Goal: Task Accomplishment & Management: Manage account settings

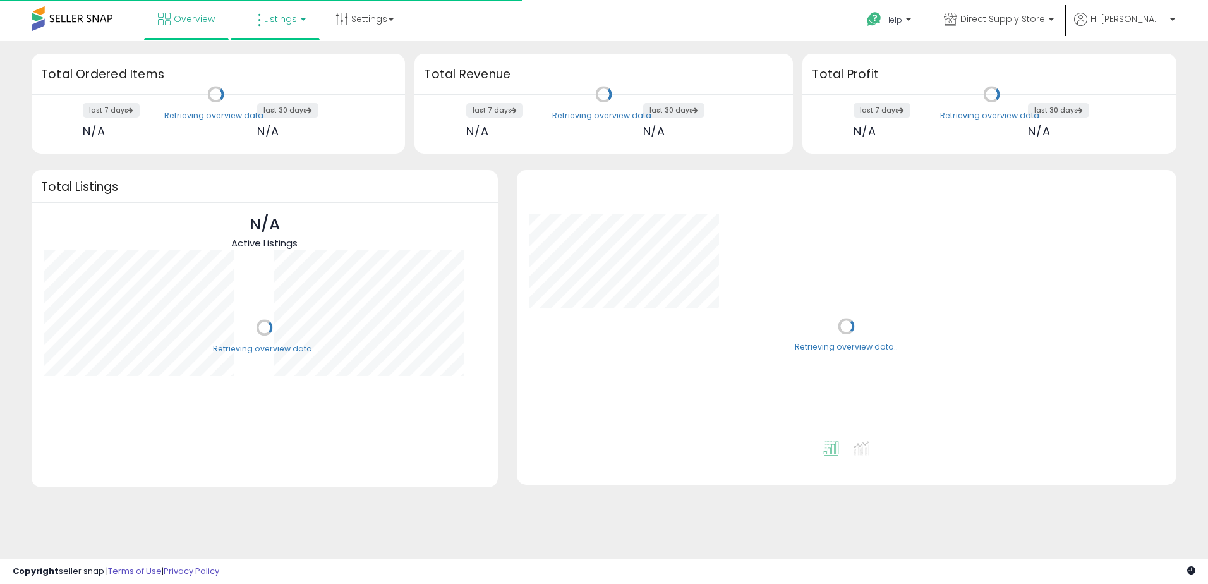
click at [279, 13] on span "Listings" at bounding box center [280, 19] width 33 height 13
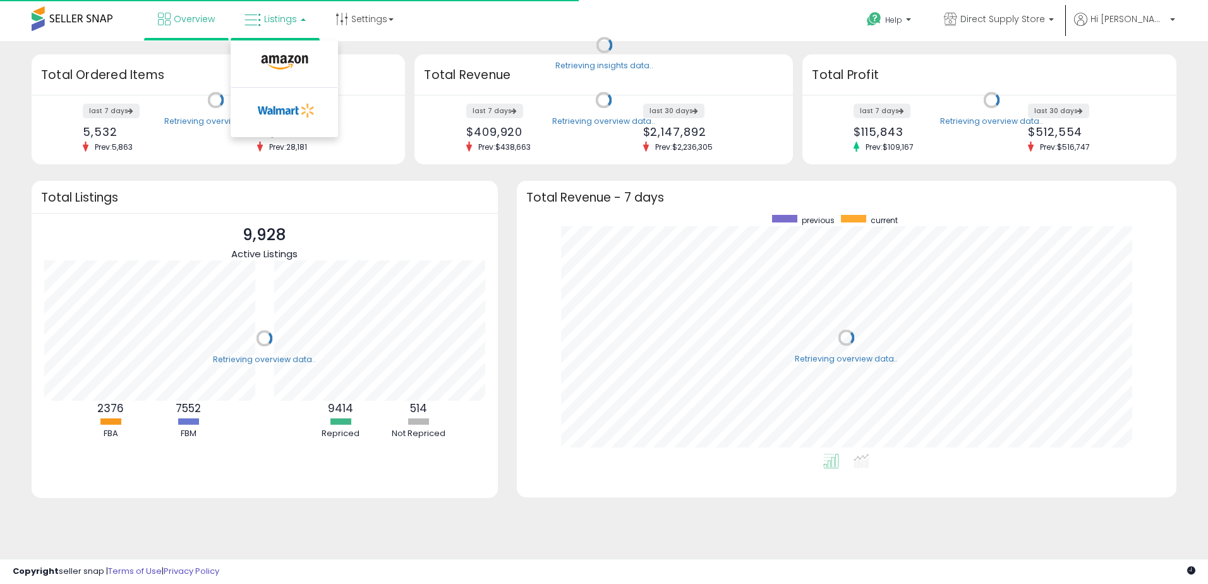
scroll to position [239, 635]
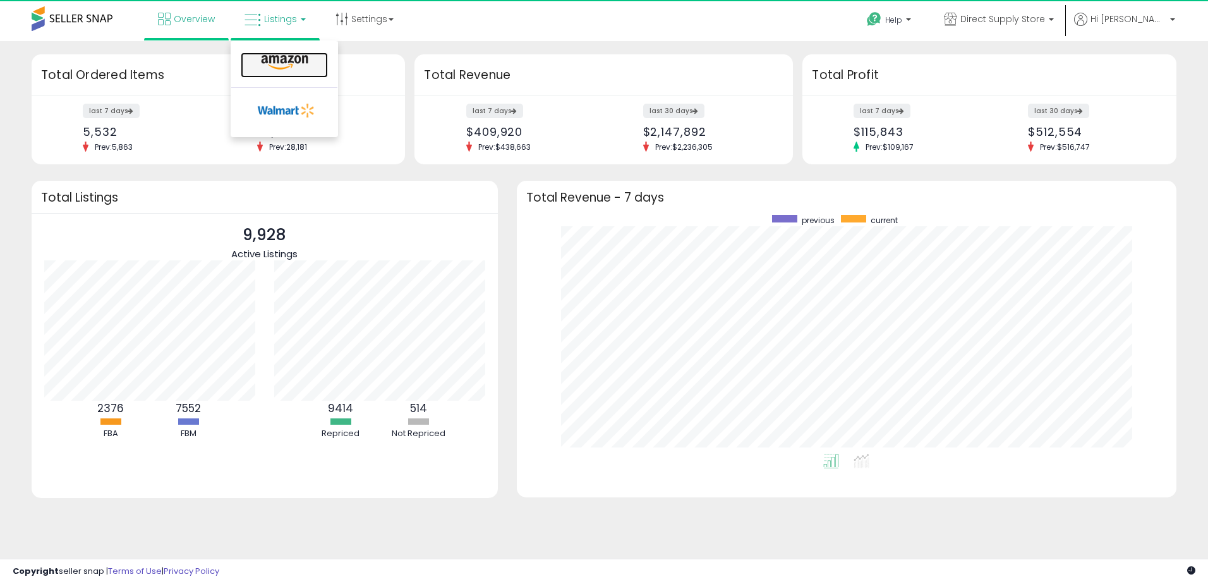
click at [273, 62] on icon at bounding box center [284, 62] width 55 height 16
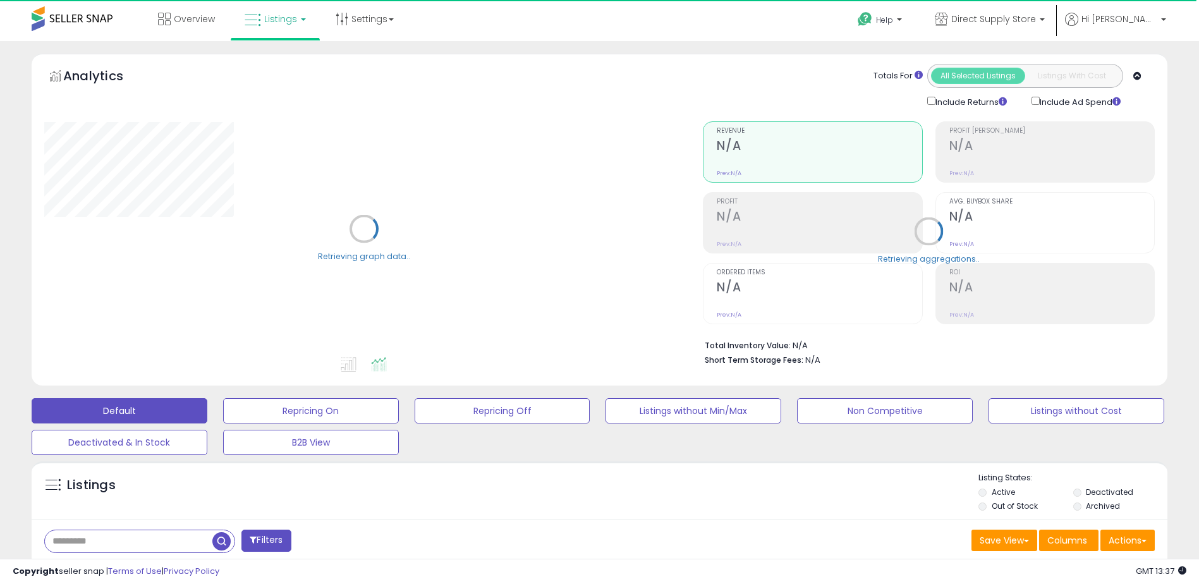
scroll to position [316, 0]
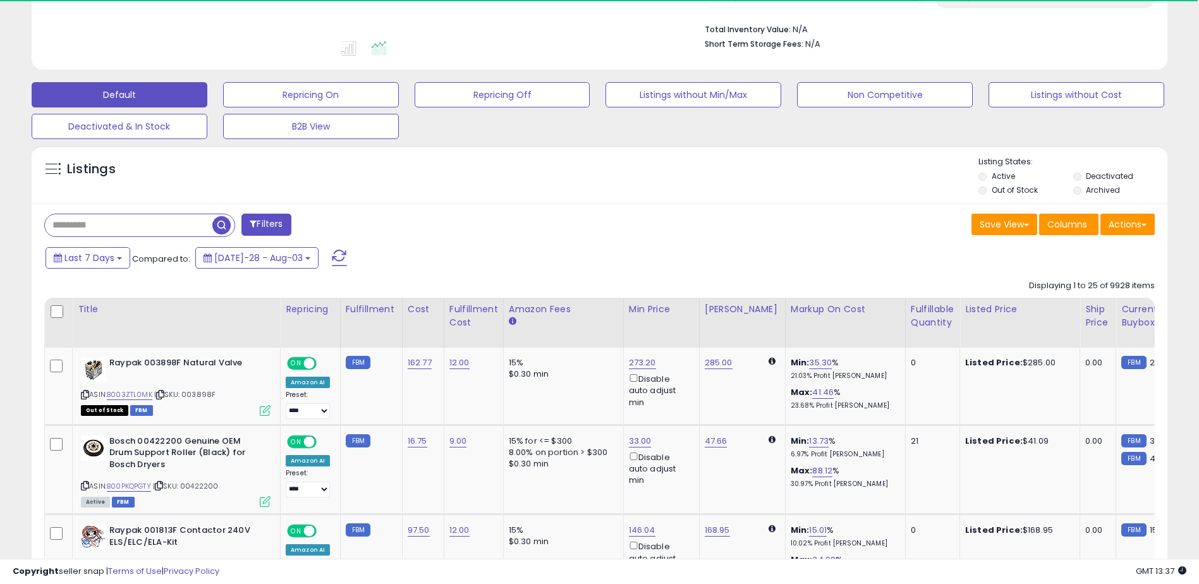
click at [151, 236] on input "text" at bounding box center [128, 225] width 167 height 22
type input "**********"
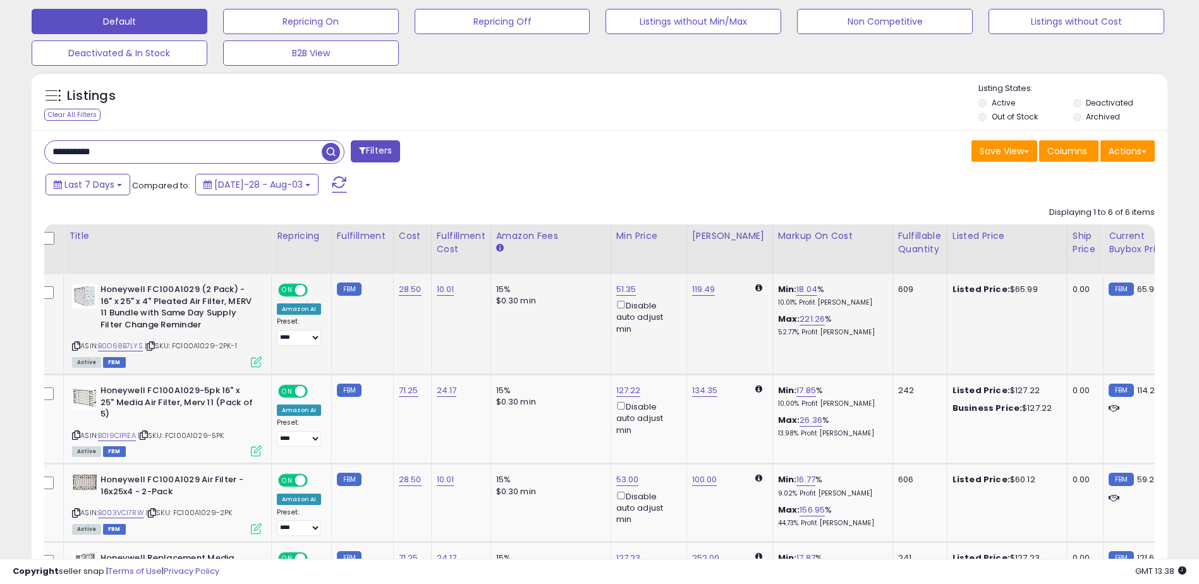
scroll to position [0, 35]
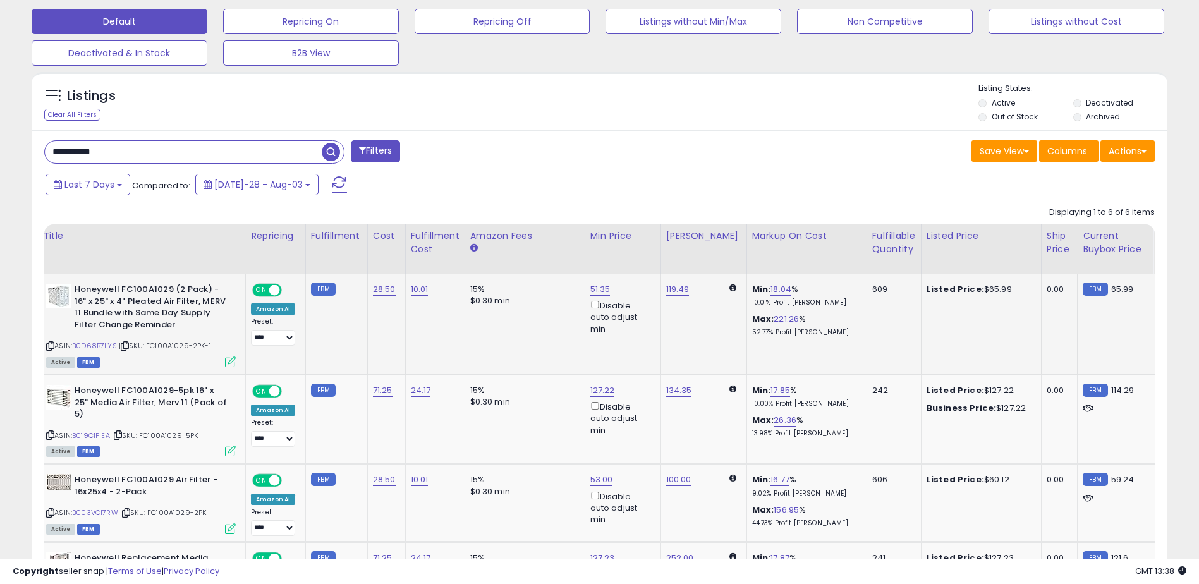
drag, startPoint x: 533, startPoint y: 340, endPoint x: 565, endPoint y: 337, distance: 31.7
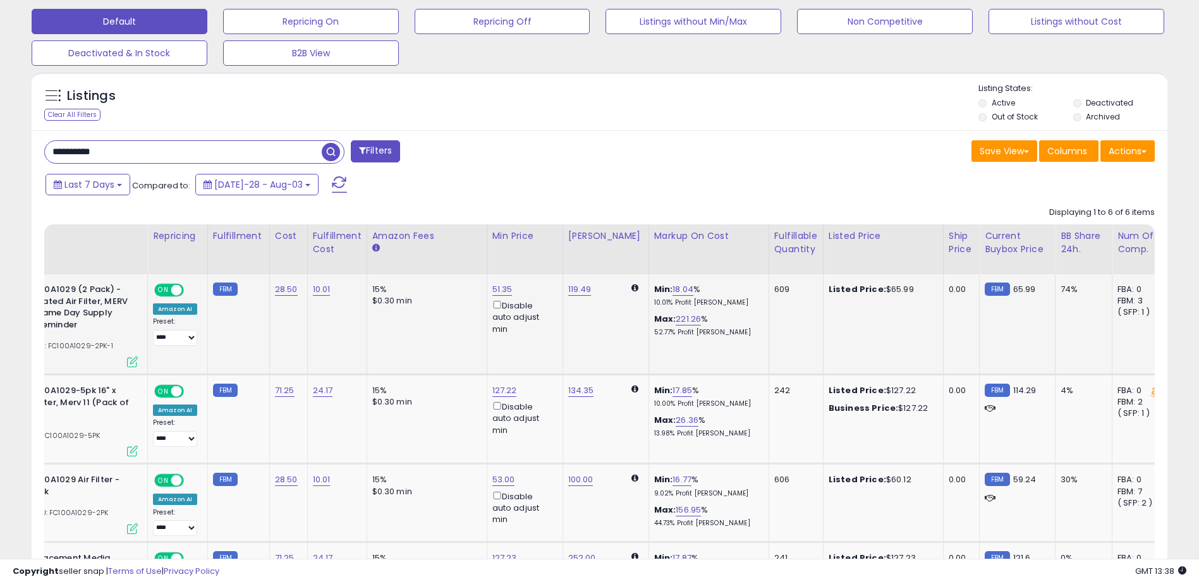
scroll to position [0, 166]
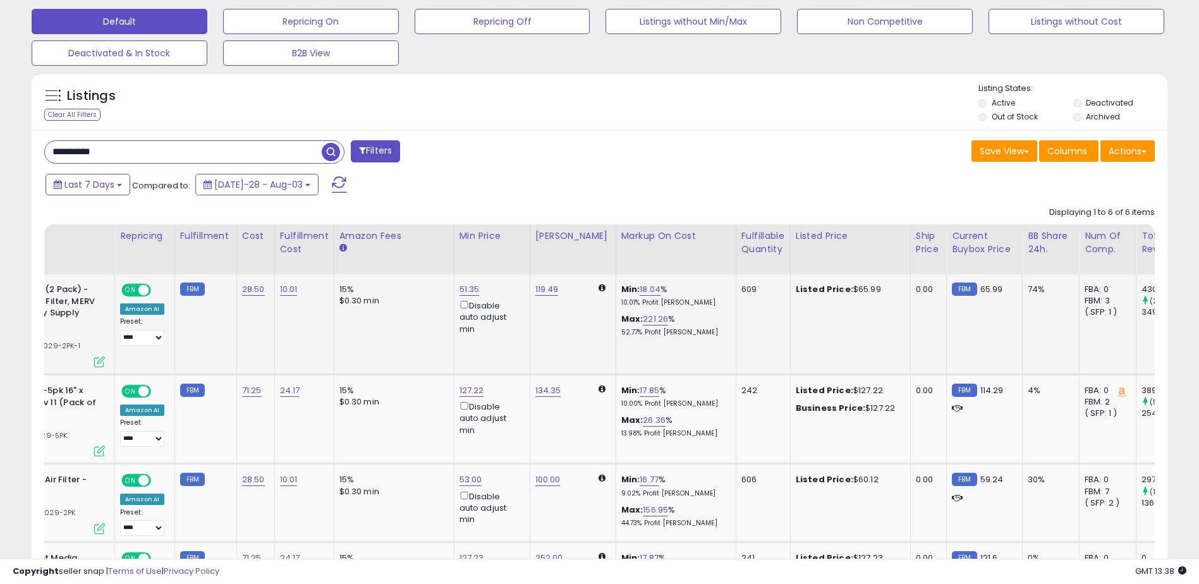
drag, startPoint x: 889, startPoint y: 362, endPoint x: 940, endPoint y: 351, distance: 52.8
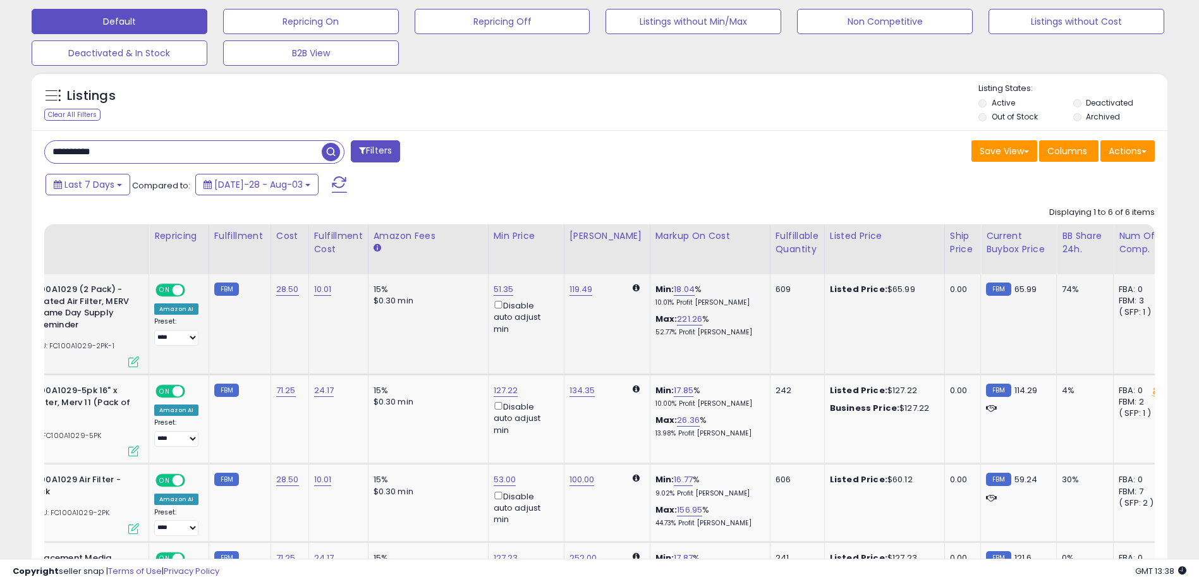
scroll to position [0, 0]
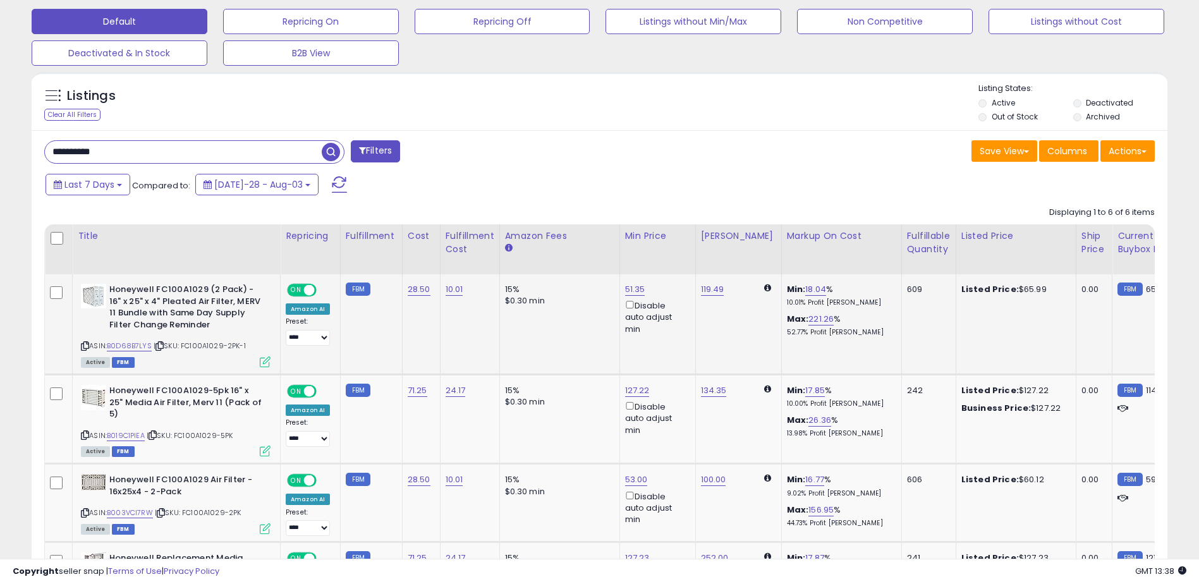
drag, startPoint x: 944, startPoint y: 351, endPoint x: 818, endPoint y: 362, distance: 125.6
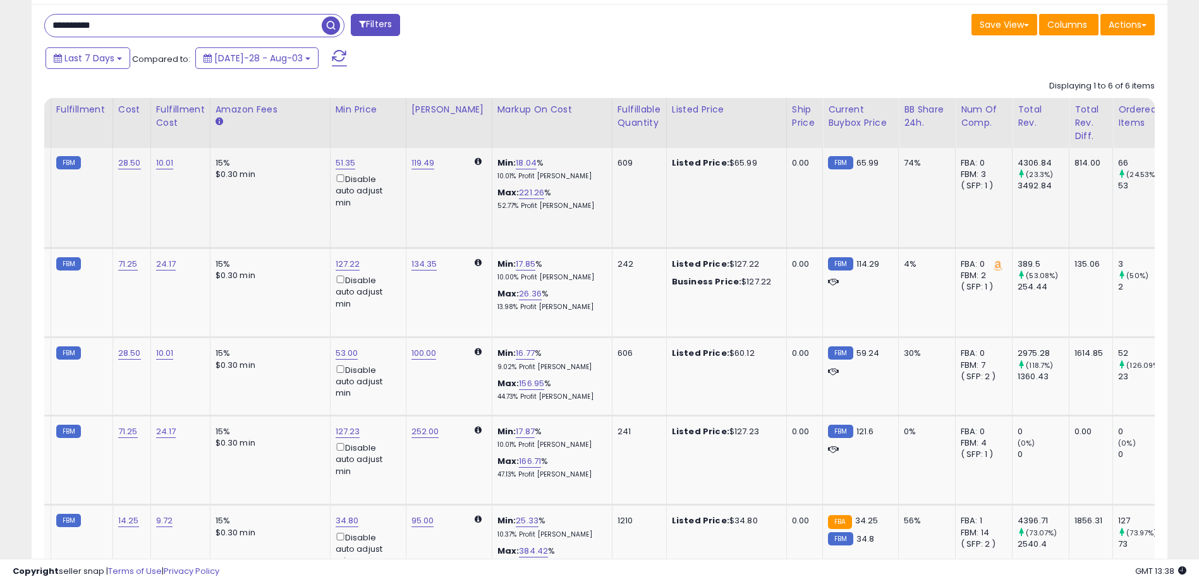
drag, startPoint x: 690, startPoint y: 238, endPoint x: 776, endPoint y: 222, distance: 88.0
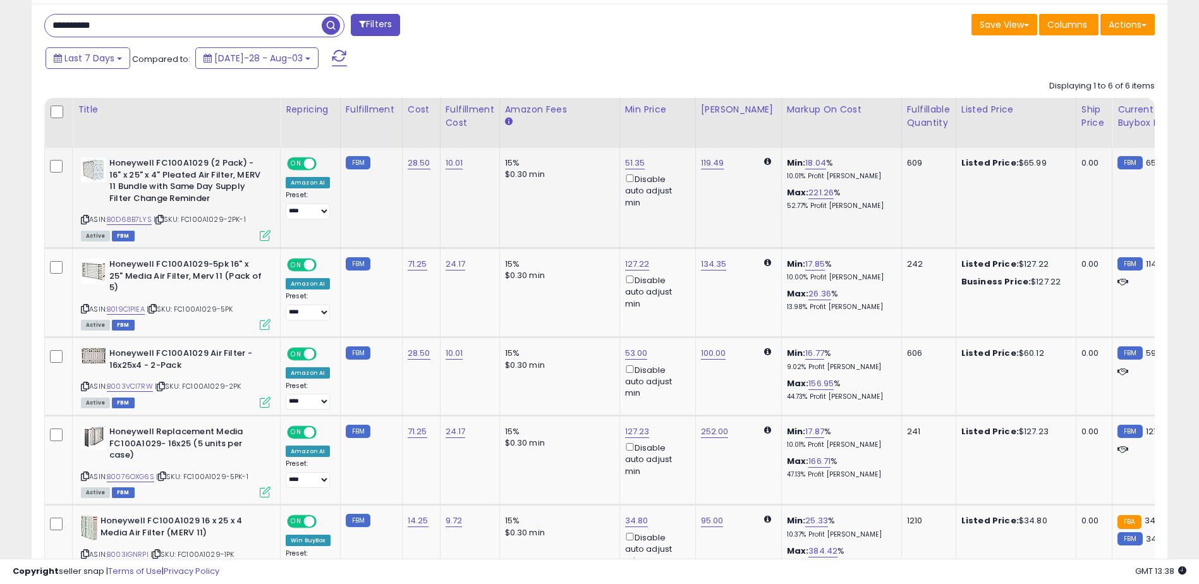
drag, startPoint x: 964, startPoint y: 232, endPoint x: 692, endPoint y: 240, distance: 271.9
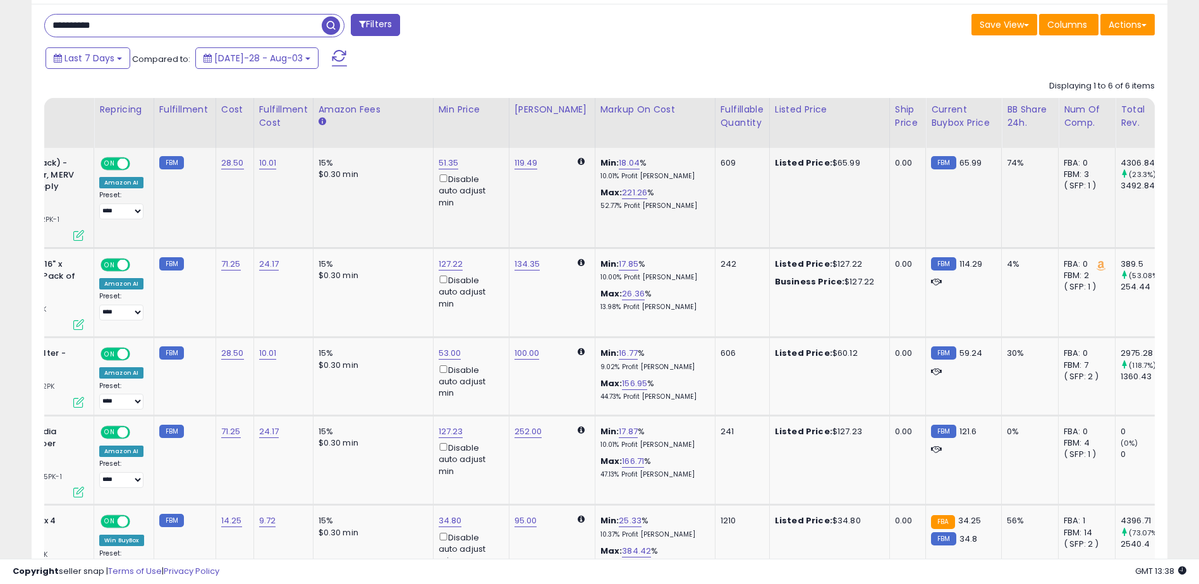
drag, startPoint x: 802, startPoint y: 221, endPoint x: 887, endPoint y: 217, distance: 85.4
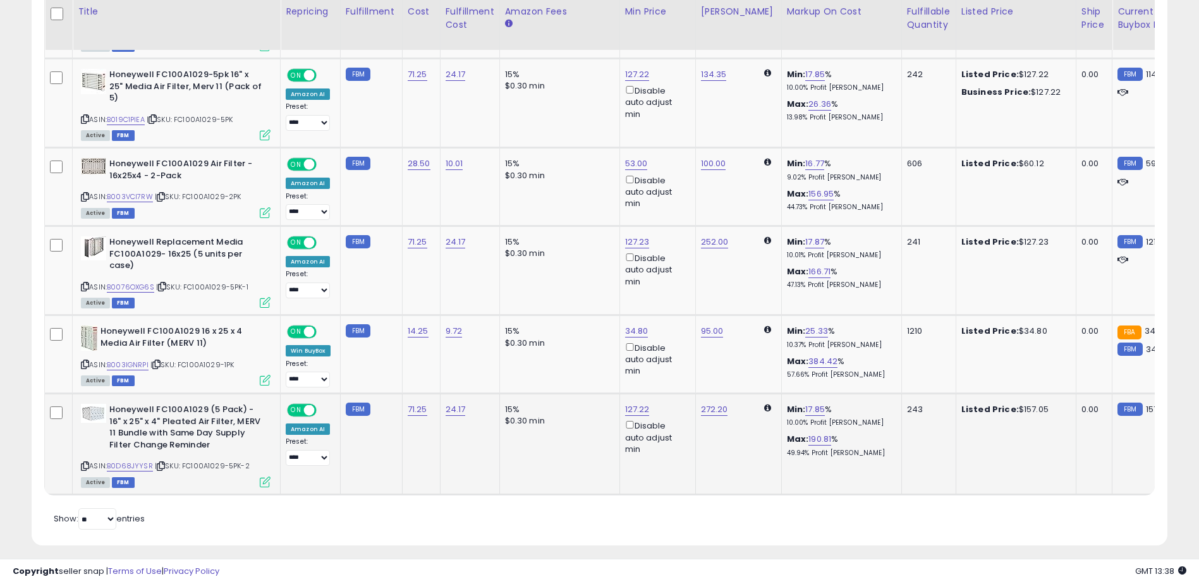
drag, startPoint x: 740, startPoint y: 366, endPoint x: 488, endPoint y: 398, distance: 254.1
click at [121, 360] on link "B003IGNRPI" at bounding box center [128, 365] width 42 height 11
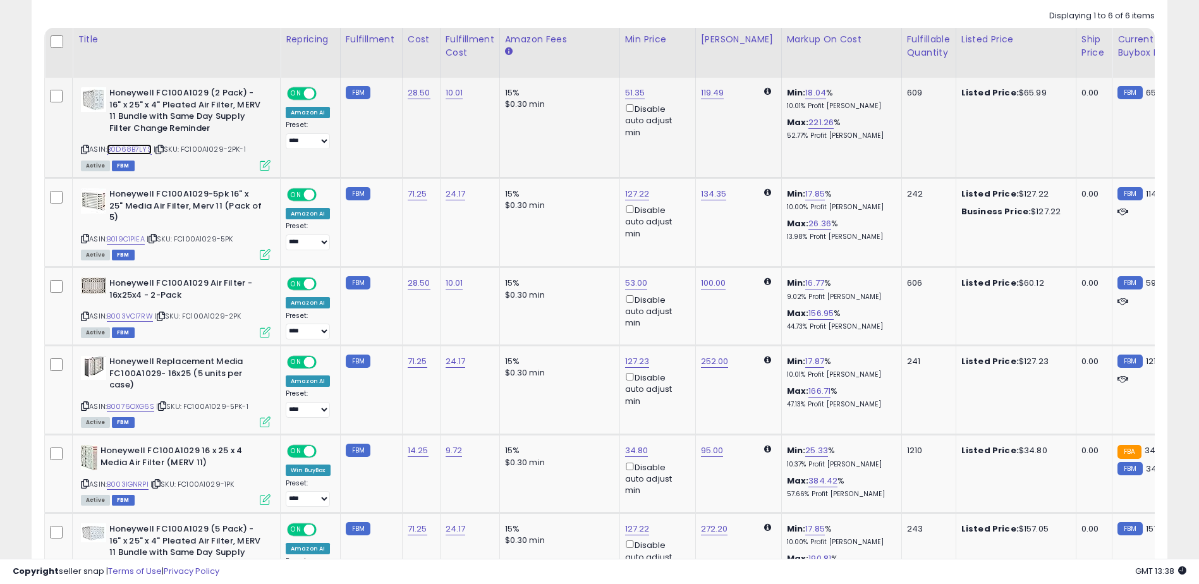
click at [137, 154] on link "B0D68B7LYS" at bounding box center [129, 149] width 45 height 11
